Goal: Find contact information: Find contact information

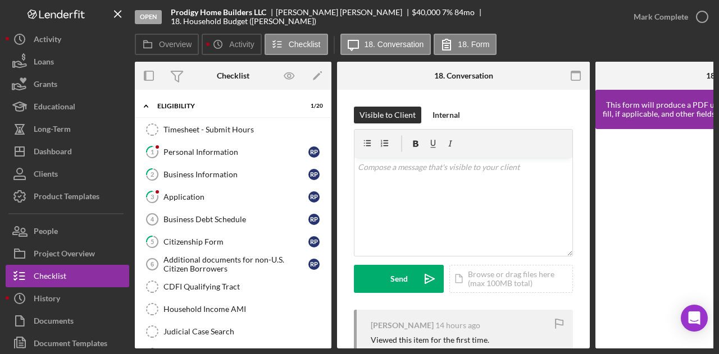
scroll to position [117, 0]
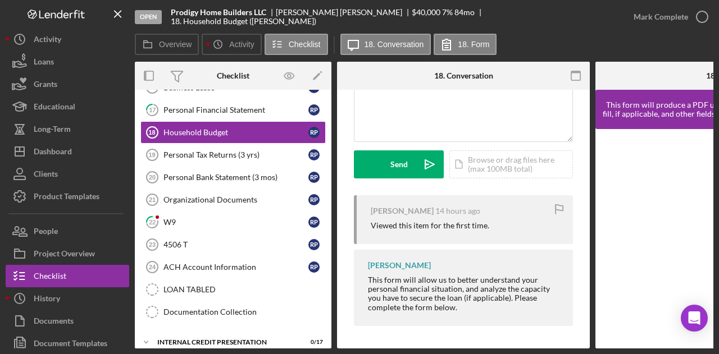
click at [455, 323] on div "[PERSON_NAME] 14 hours ago Viewed this item for the first time. [PERSON_NAME] T…" at bounding box center [463, 263] width 219 height 136
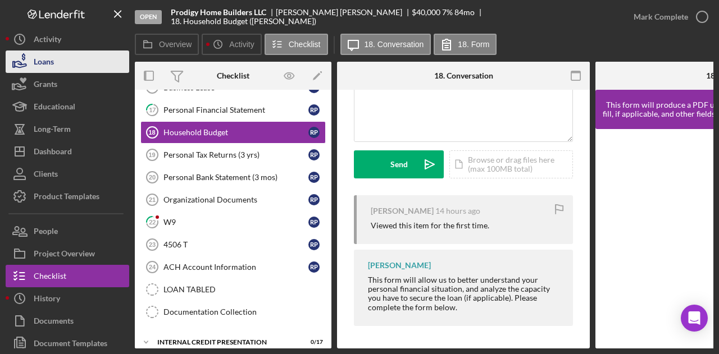
click at [52, 56] on div "Loans" at bounding box center [44, 63] width 20 height 25
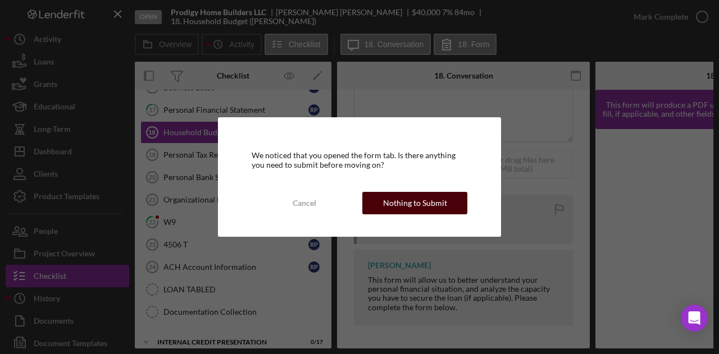
click at [419, 202] on div "Nothing to Submit" at bounding box center [415, 203] width 64 height 22
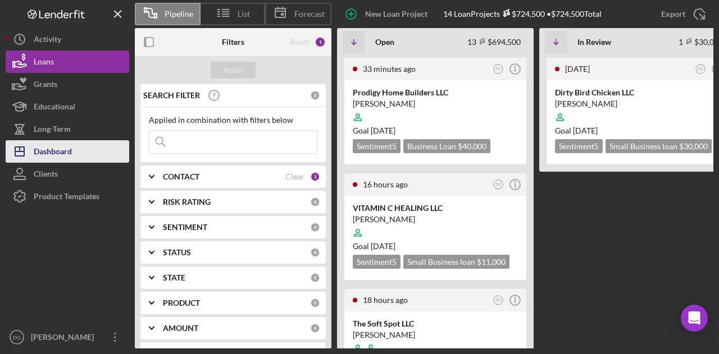
click at [62, 153] on div "Dashboard" at bounding box center [53, 152] width 38 height 25
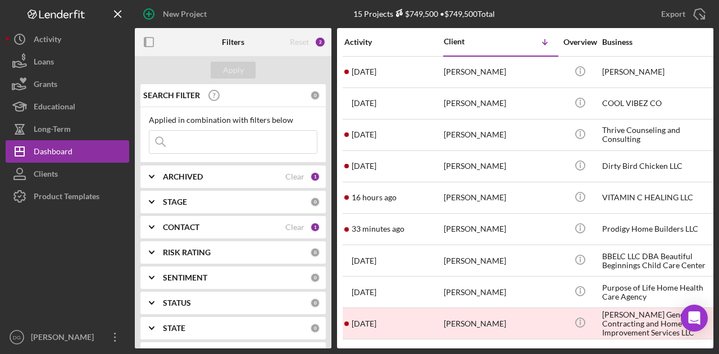
click at [230, 177] on div "ARCHIVED" at bounding box center [224, 176] width 122 height 9
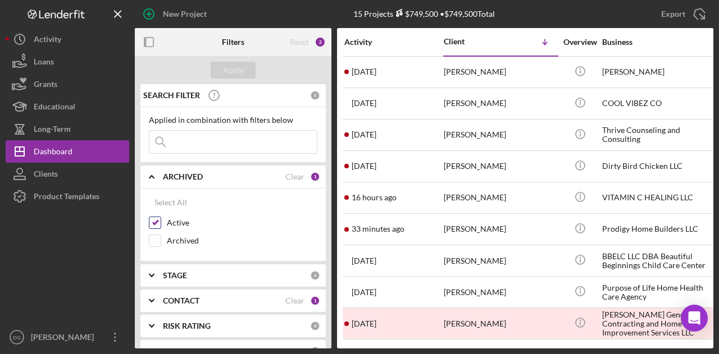
click at [154, 225] on input "Active" at bounding box center [154, 222] width 11 height 11
checkbox input "false"
click at [154, 239] on input "Archived" at bounding box center [154, 240] width 11 height 11
checkbox input "true"
click at [230, 70] on div "Apply" at bounding box center [233, 70] width 21 height 17
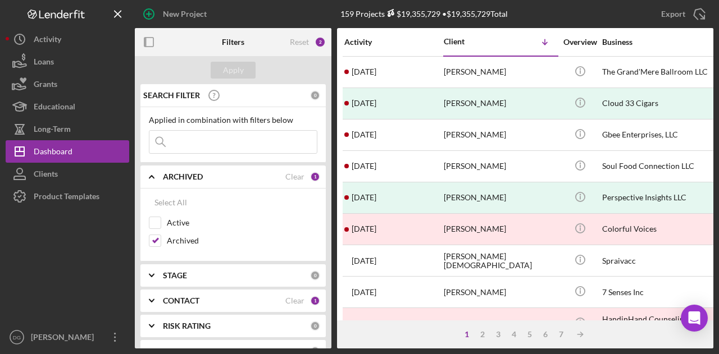
click at [224, 144] on input at bounding box center [232, 142] width 167 height 22
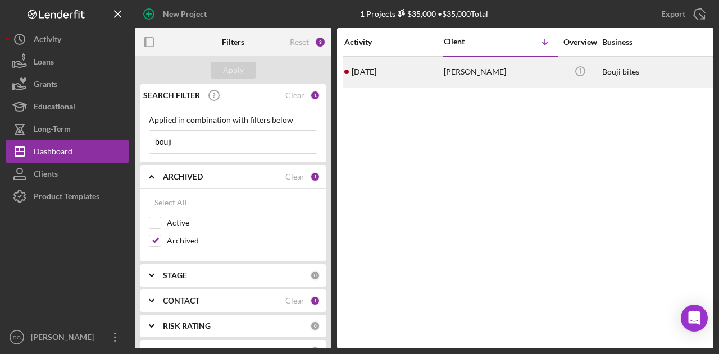
type input "bouji"
click at [487, 71] on div "[PERSON_NAME]" at bounding box center [500, 72] width 112 height 30
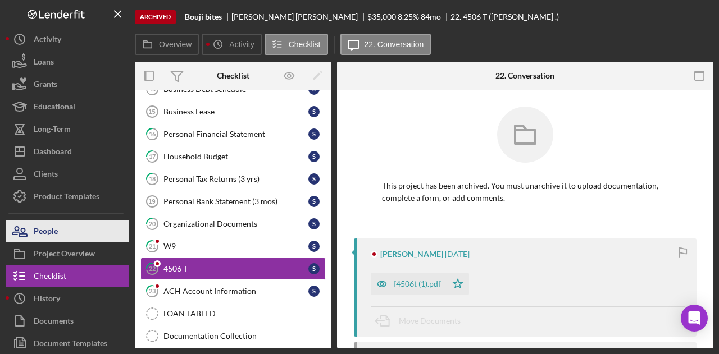
scroll to position [227, 0]
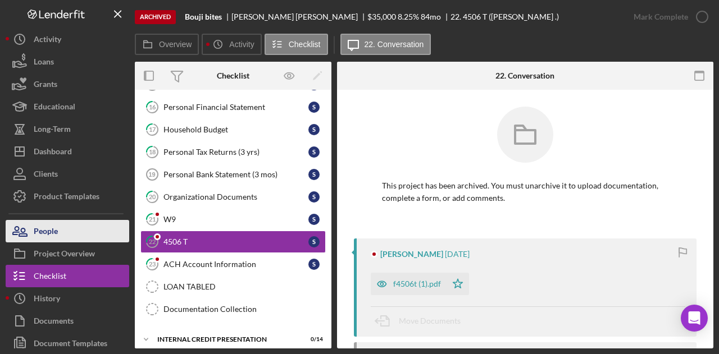
click at [67, 230] on button "People" at bounding box center [68, 231] width 124 height 22
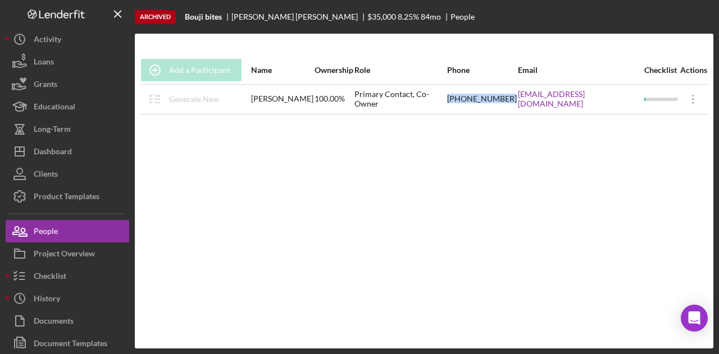
drag, startPoint x: 546, startPoint y: 99, endPoint x: 487, endPoint y: 103, distance: 58.5
click at [487, 103] on tr "Generate New Items [PERSON_NAME] 100.00% Primary Contact, Co-Owner [PHONE_NUMBE…" at bounding box center [423, 99] width 567 height 30
click at [503, 98] on div "[PHONE_NUMBER]" at bounding box center [482, 99] width 70 height 28
drag, startPoint x: 486, startPoint y: 97, endPoint x: 545, endPoint y: 98, distance: 59.0
click at [545, 98] on tr "Generate New Items [PERSON_NAME] 100.00% Primary Contact, Co-Owner [PHONE_NUMBE…" at bounding box center [423, 99] width 567 height 30
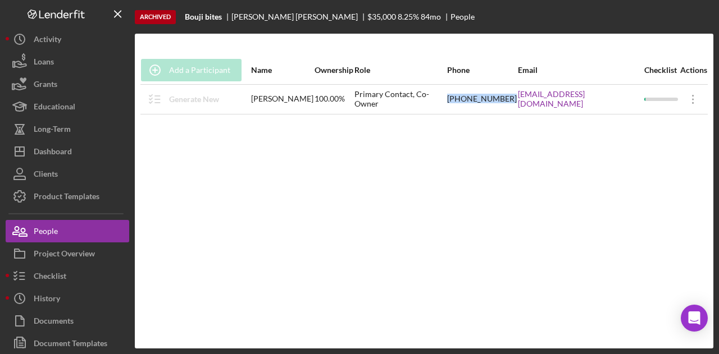
copy tr "[PHONE_NUMBER]"
